Goal: Find specific page/section: Find specific page/section

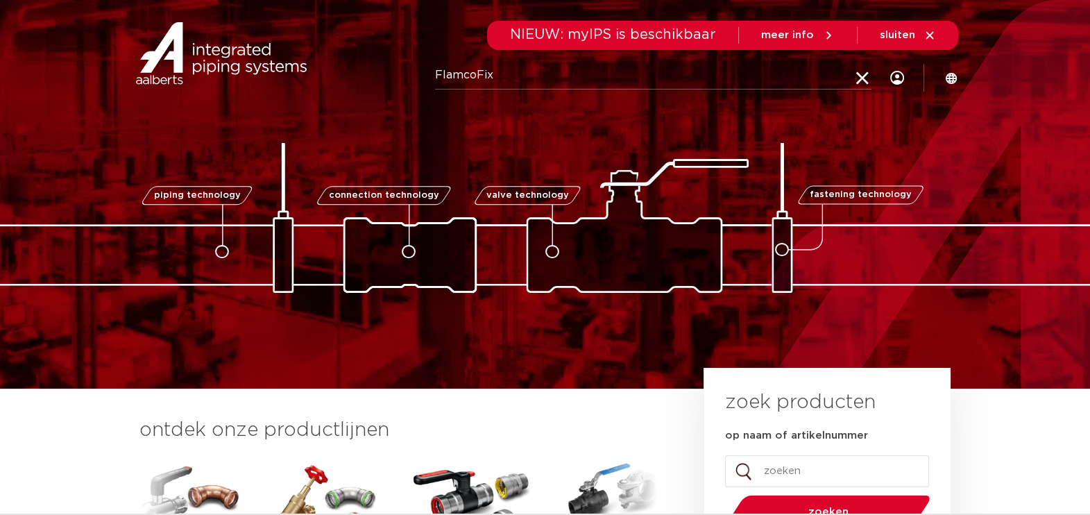
type input "FlamcoFix"
click button "Zoeken" at bounding box center [0, 0] width 0 height 0
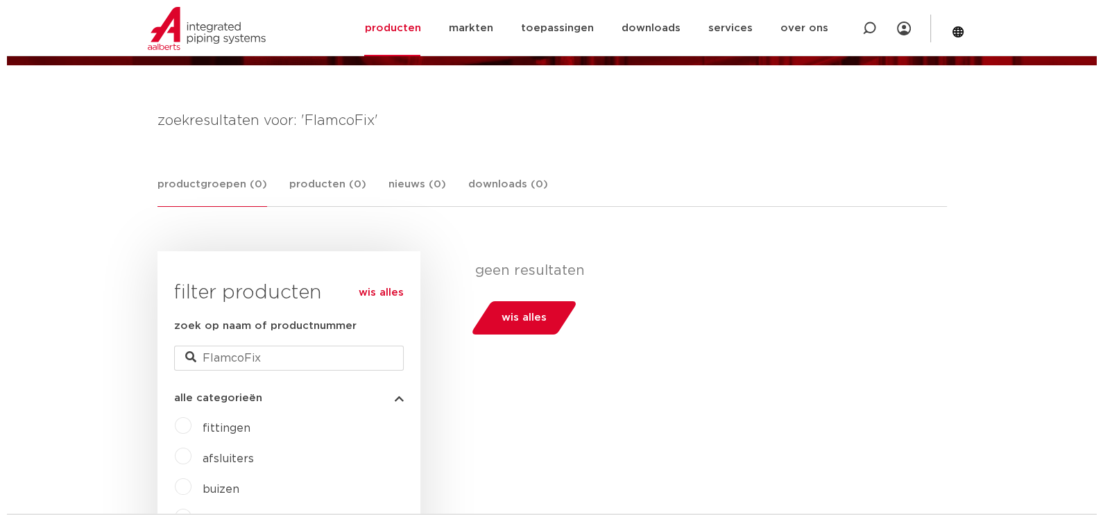
scroll to position [71, 0]
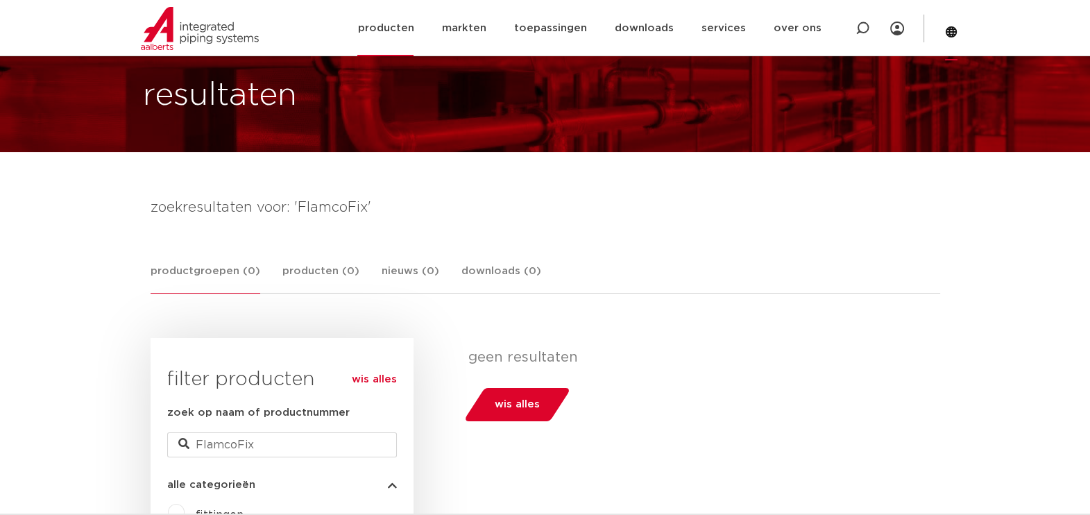
click at [952, 26] on icon at bounding box center [951, 31] width 11 height 11
